Goal: Check status

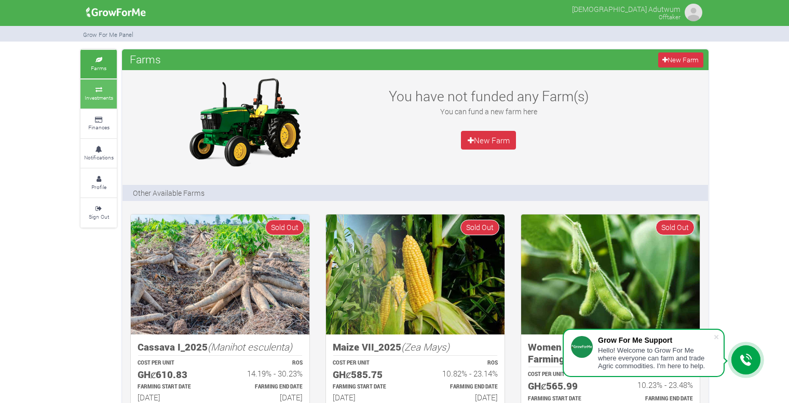
click at [95, 102] on link "Investments" at bounding box center [98, 93] width 36 height 29
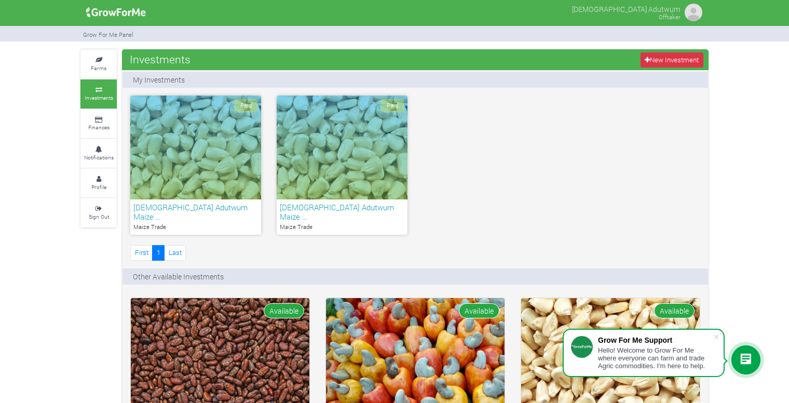
click at [197, 183] on div "Paid" at bounding box center [195, 147] width 131 height 104
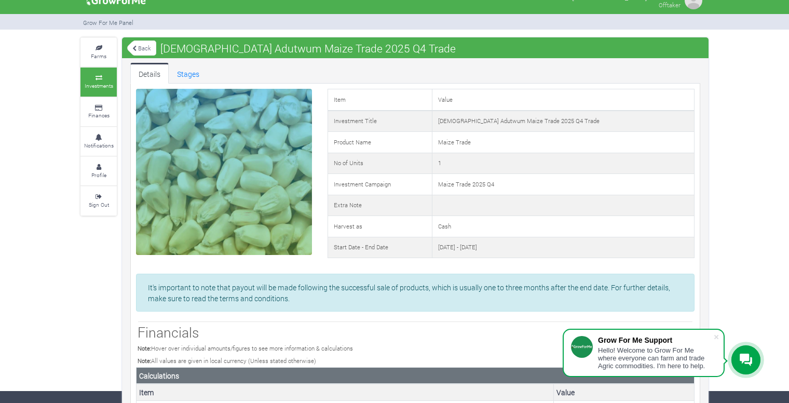
scroll to position [12, 0]
